Goal: Navigation & Orientation: Understand site structure

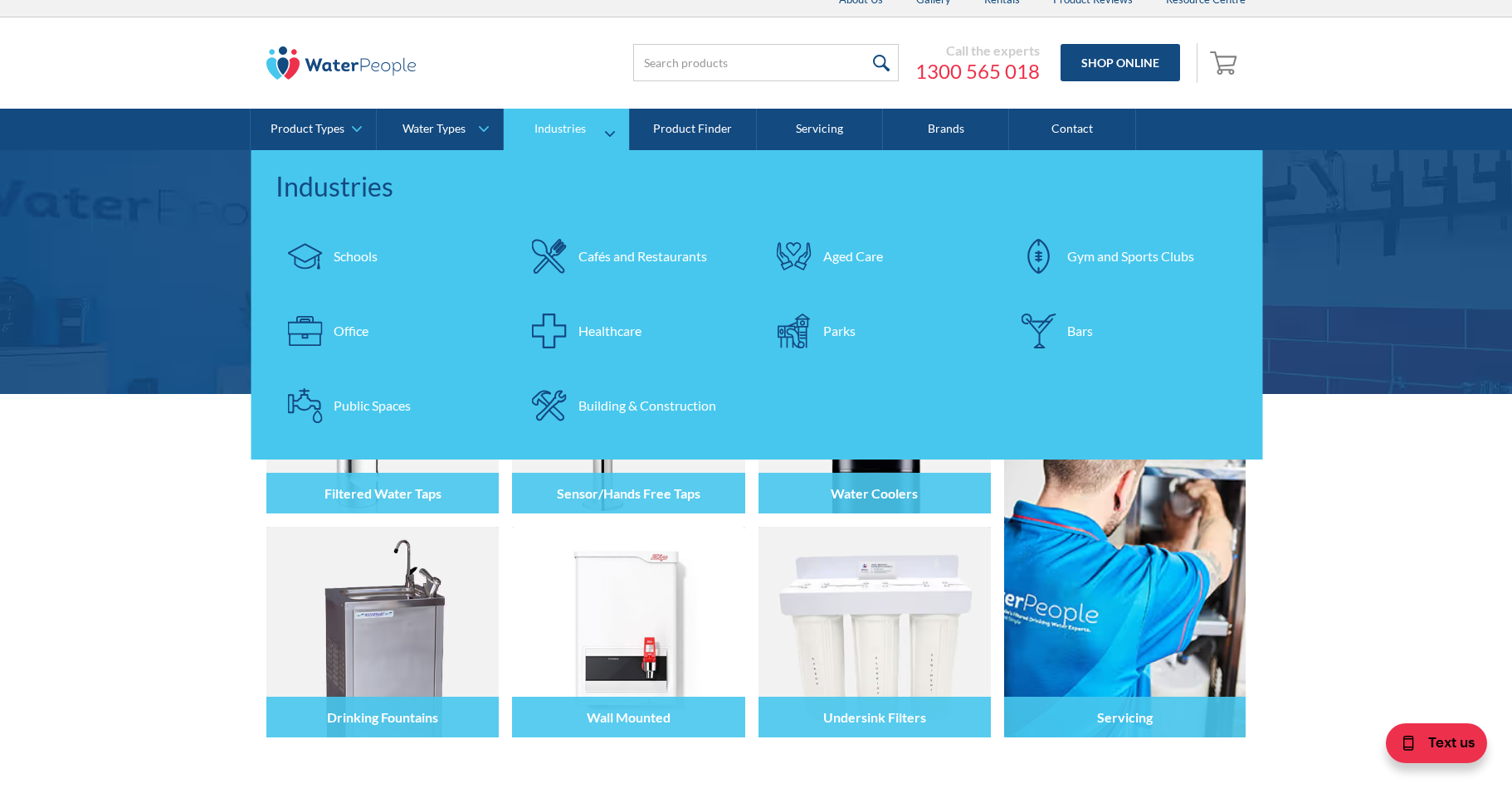
click at [581, 126] on div "Industries" at bounding box center [561, 129] width 52 height 14
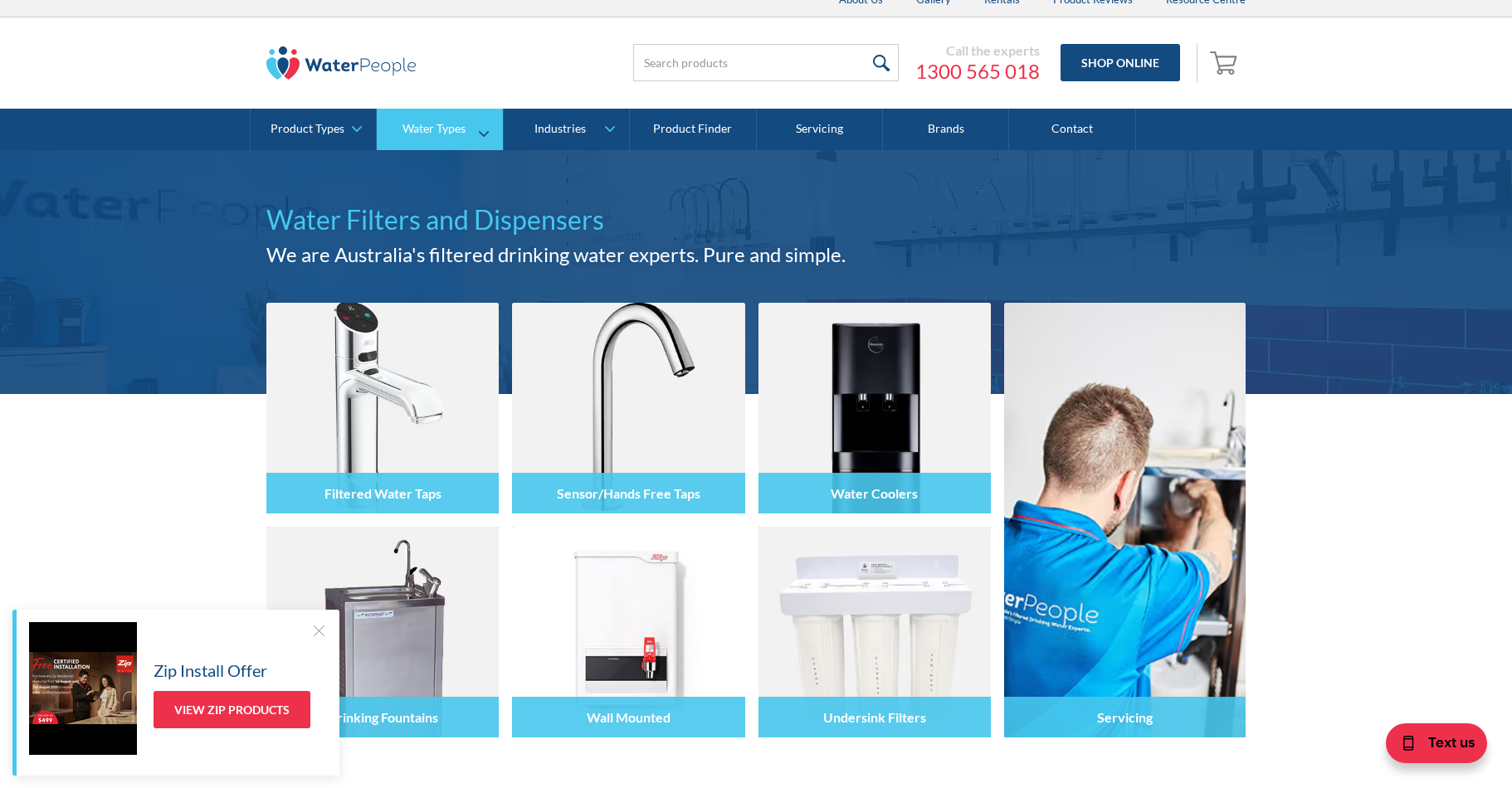
click at [462, 130] on div "Water Types" at bounding box center [434, 129] width 63 height 14
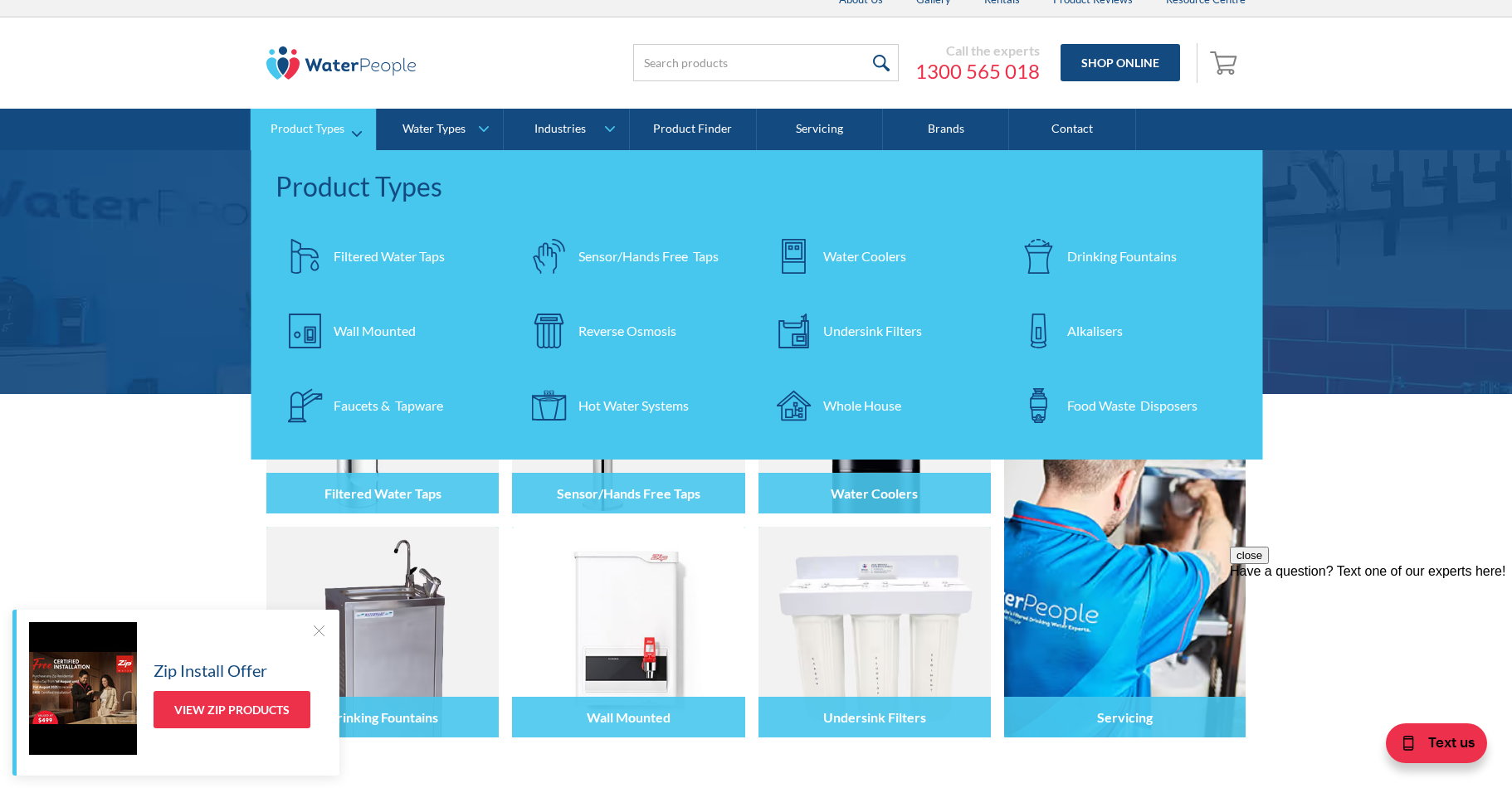
click at [367, 264] on div "Filtered Water Taps" at bounding box center [389, 256] width 112 height 20
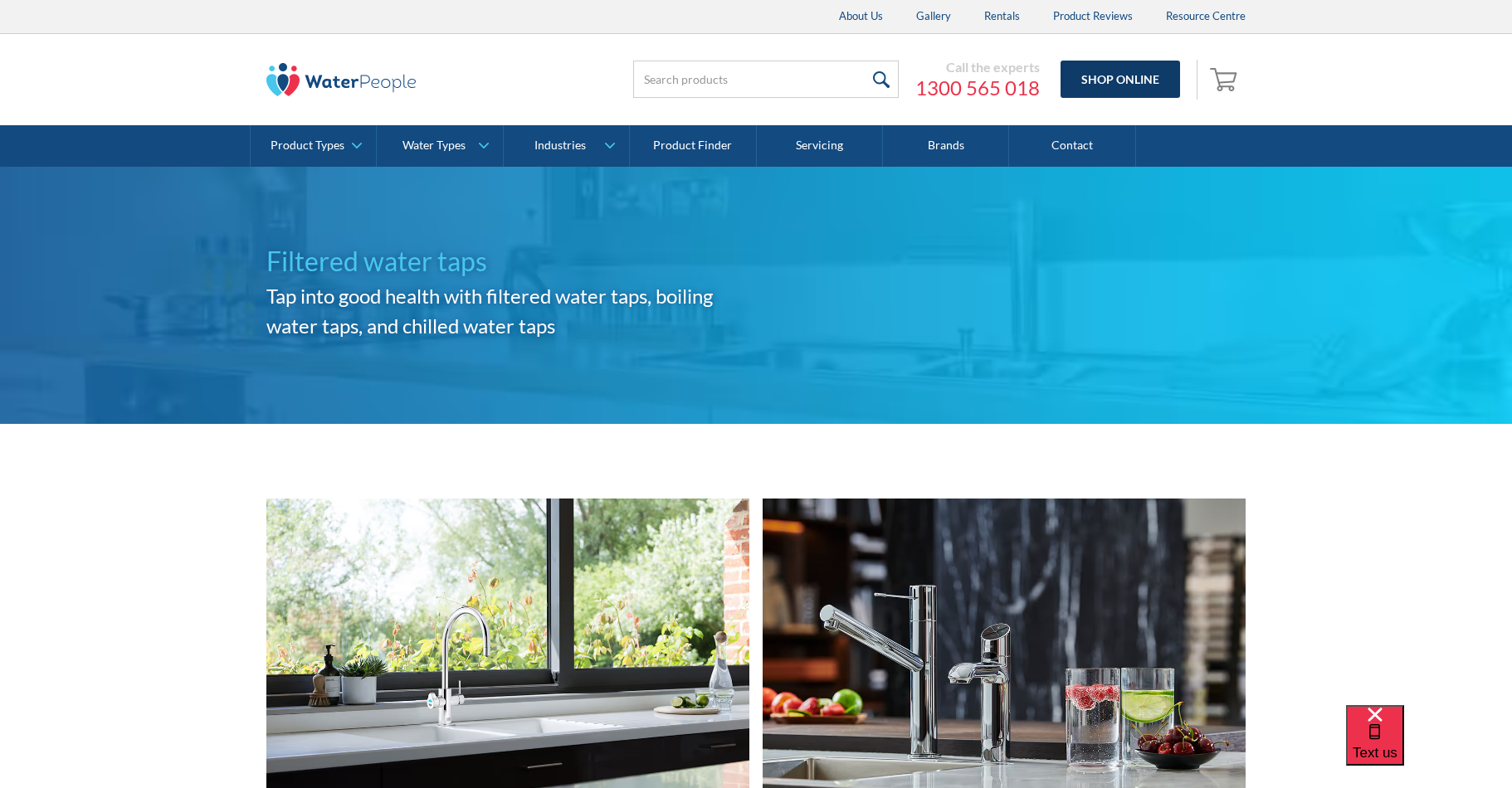
click at [1115, 89] on link "Shop Online" at bounding box center [1121, 79] width 120 height 37
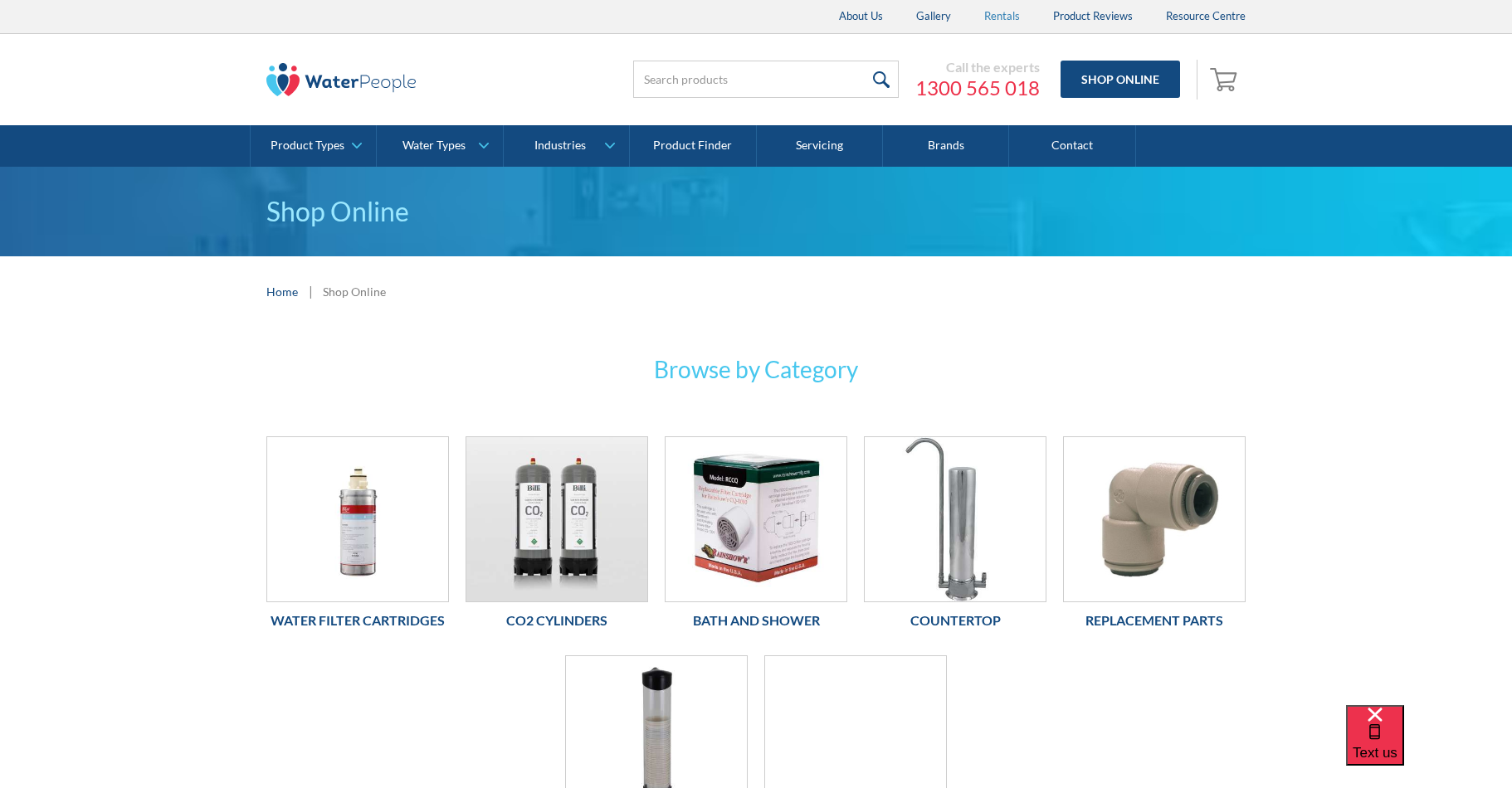
click at [1013, 14] on link "Rentals" at bounding box center [1001, 16] width 69 height 33
click at [1123, 20] on link "Product Reviews" at bounding box center [1093, 16] width 112 height 33
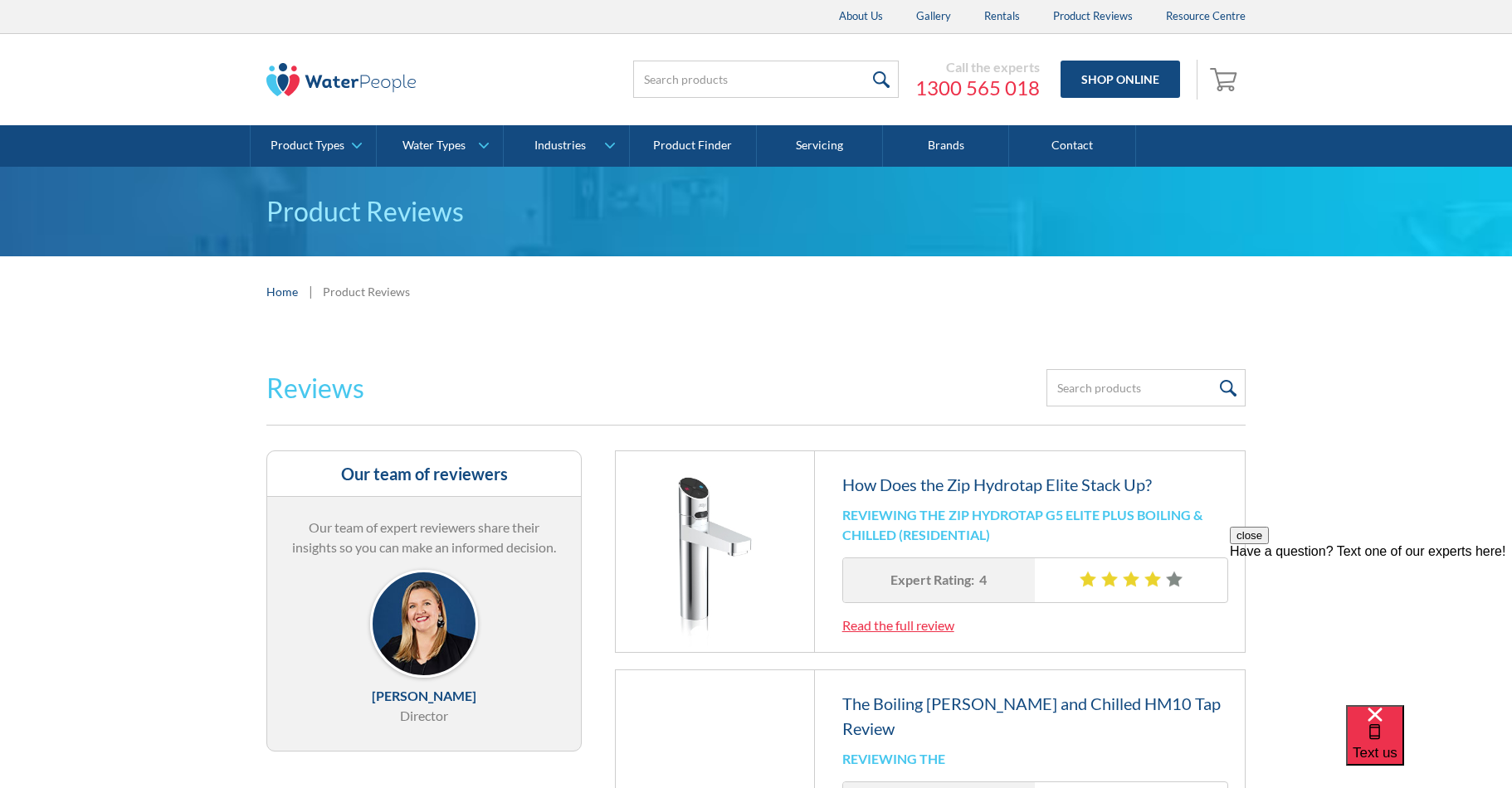
click at [382, 75] on img at bounding box center [341, 79] width 149 height 33
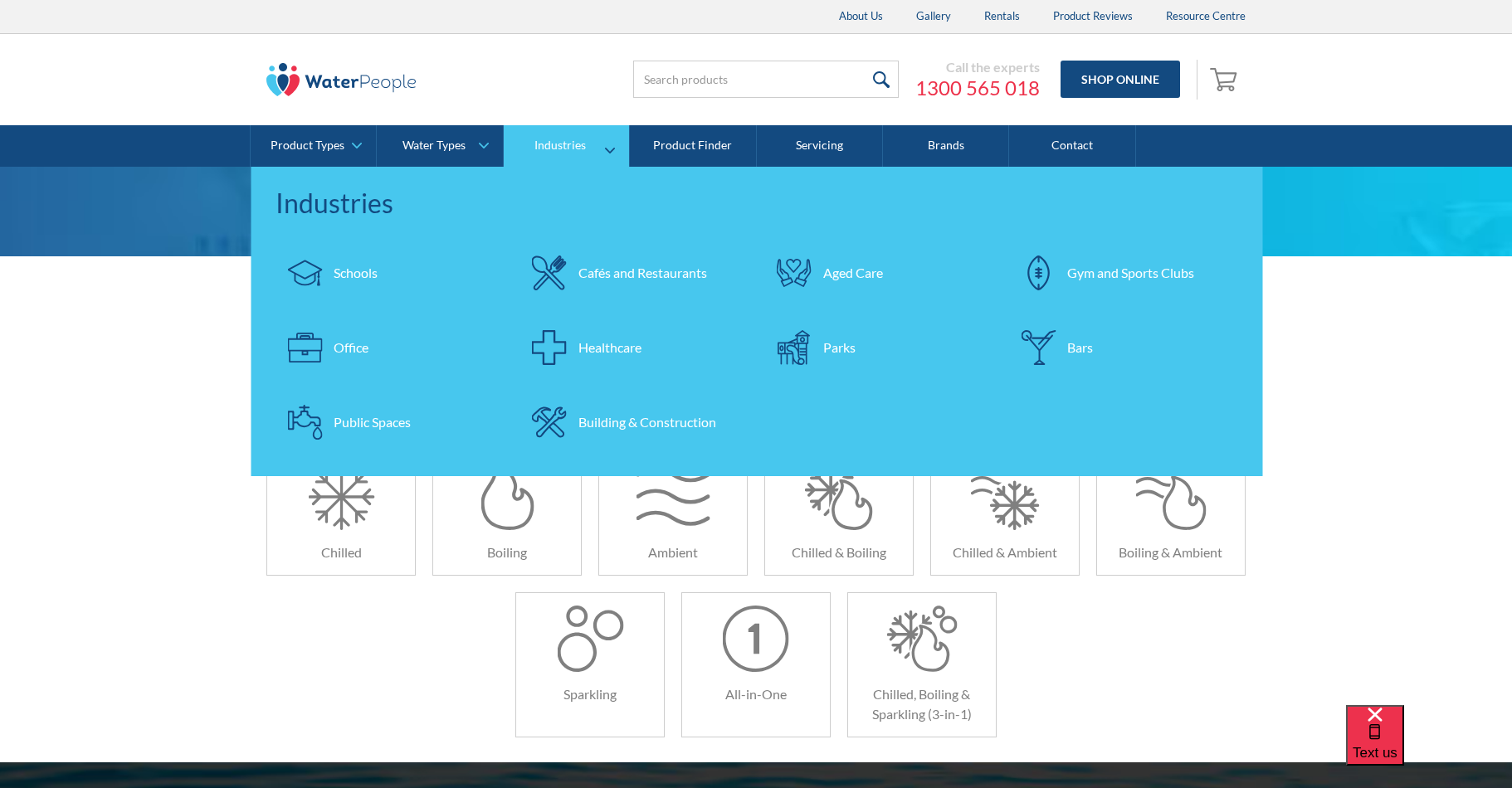
click at [637, 287] on link "Cafés and Restaurants" at bounding box center [635, 272] width 228 height 58
